Goal: Transaction & Acquisition: Purchase product/service

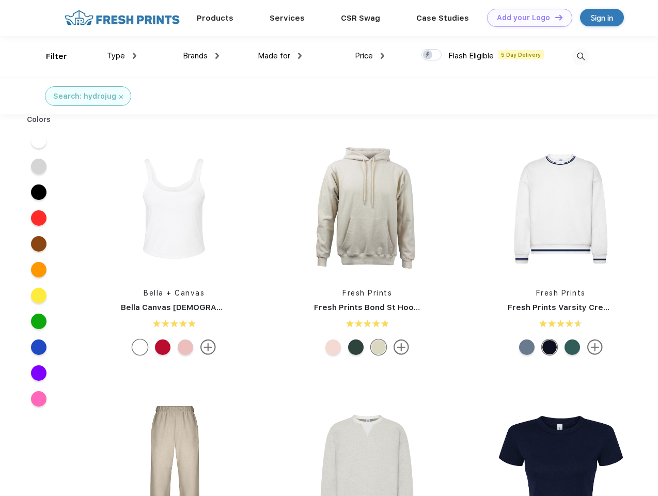
click at [526, 18] on link "Add your Logo Design Tool" at bounding box center [529, 18] width 85 height 18
click at [0, 0] on div "Design Tool" at bounding box center [0, 0] width 0 height 0
click at [554, 17] on link "Add your Logo Design Tool" at bounding box center [529, 18] width 85 height 18
click at [50, 56] on div "Filter" at bounding box center [56, 57] width 21 height 12
click at [122, 56] on span "Type" at bounding box center [116, 55] width 18 height 9
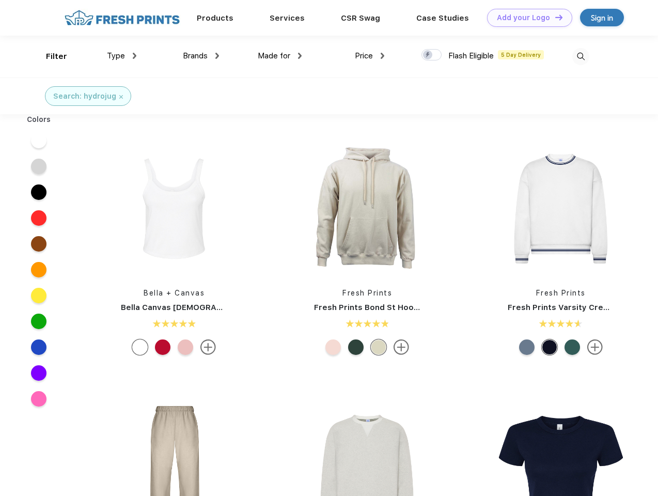
click at [201, 56] on span "Brands" at bounding box center [195, 55] width 25 height 9
click at [280, 56] on span "Made for" at bounding box center [274, 55] width 33 height 9
click at [370, 56] on span "Price" at bounding box center [364, 55] width 18 height 9
click at [432, 55] on div at bounding box center [431, 54] width 20 height 11
click at [428, 55] on input "checkbox" at bounding box center [424, 52] width 7 height 7
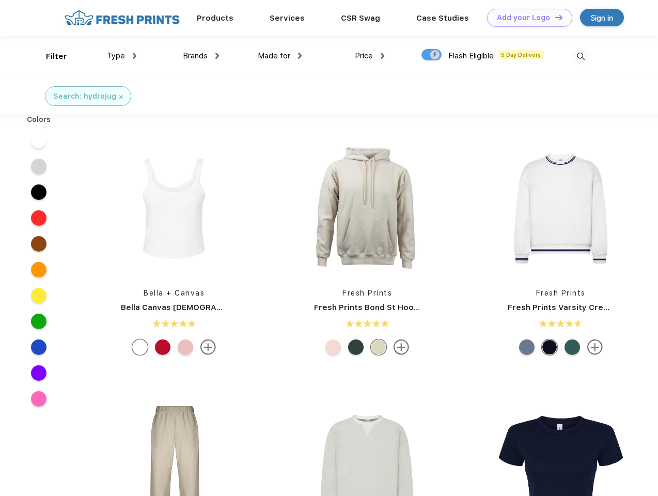
click at [580, 56] on img at bounding box center [580, 56] width 17 height 17
